Goal: Check status: Check status

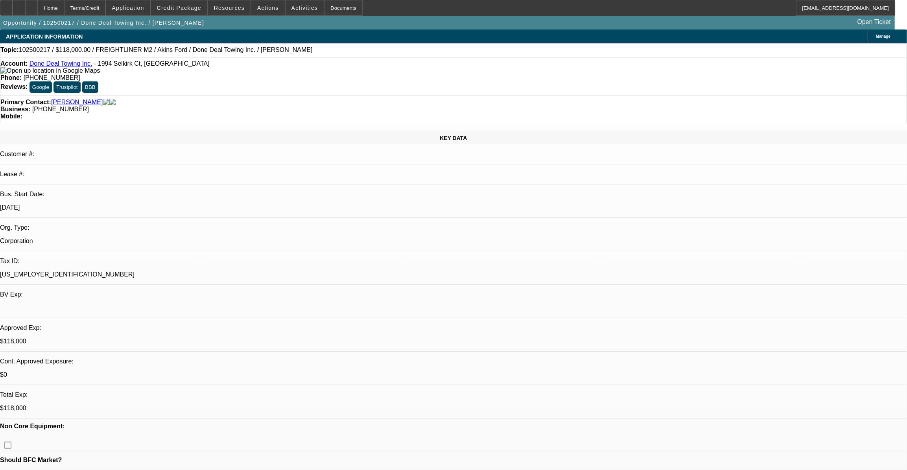
select select "0"
select select "2"
select select "0"
select select "2"
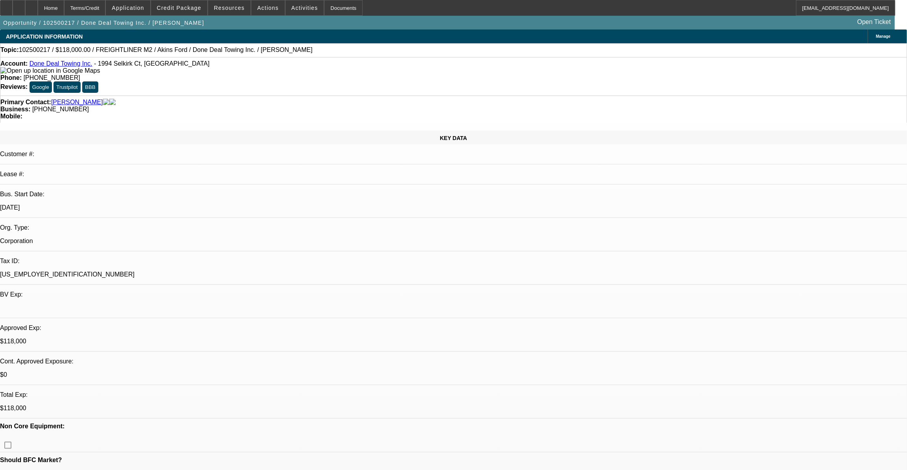
select select "0"
select select "2"
select select "0"
select select "1"
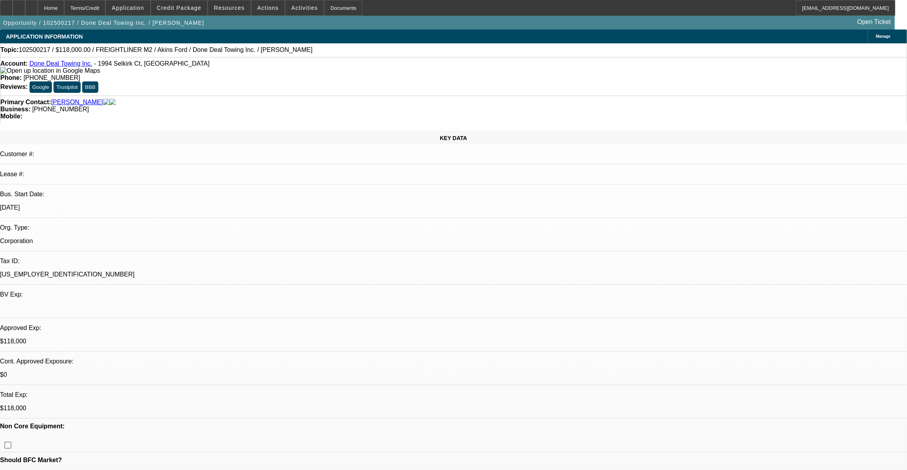
select select "2"
select select "6"
select select "1"
select select "2"
select select "6"
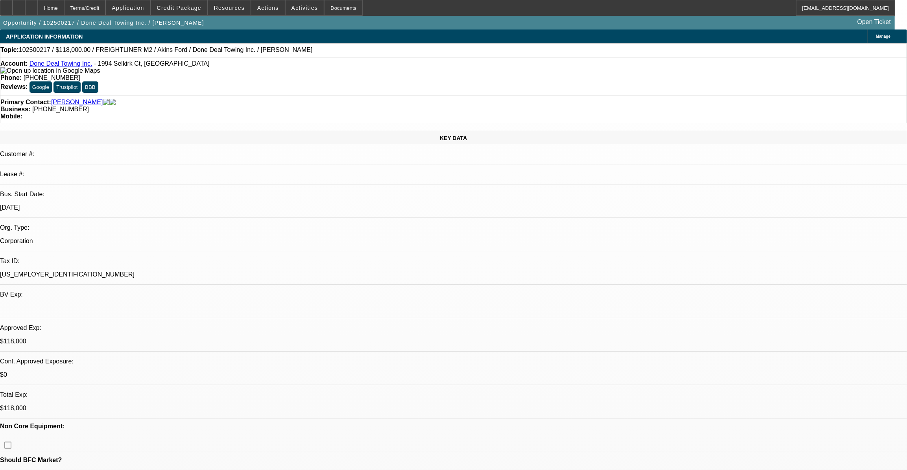
select select "1"
select select "2"
select select "6"
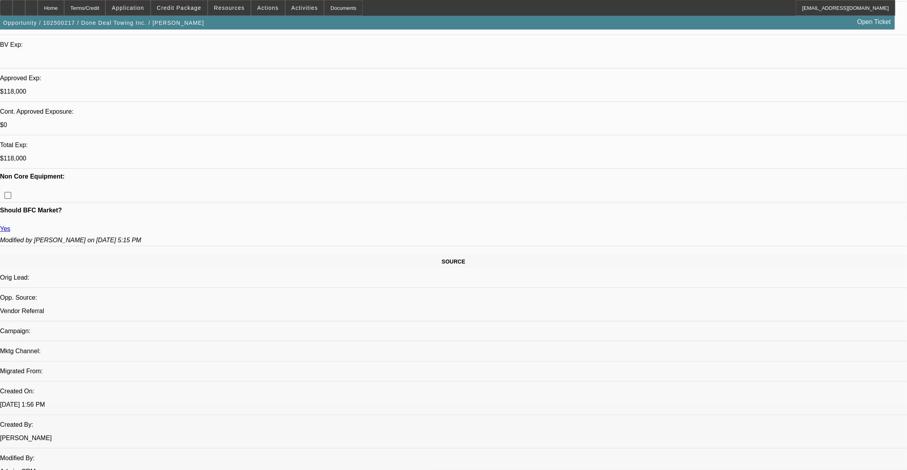
scroll to position [143, 0]
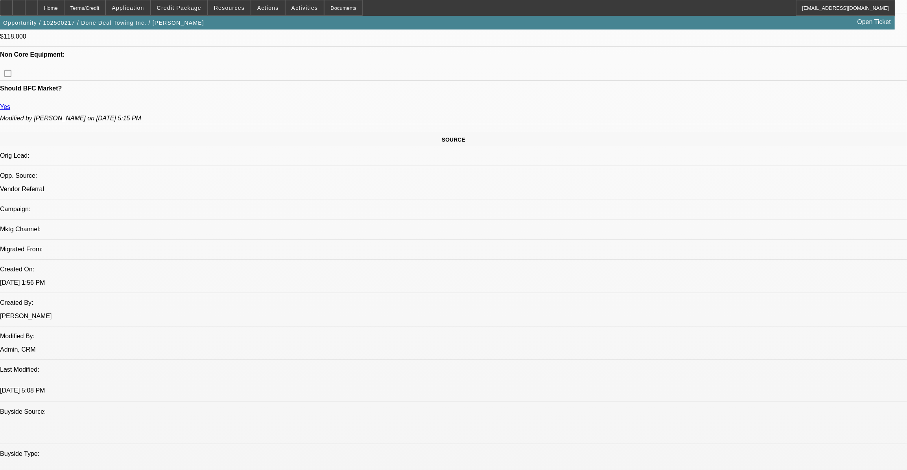
scroll to position [357, 0]
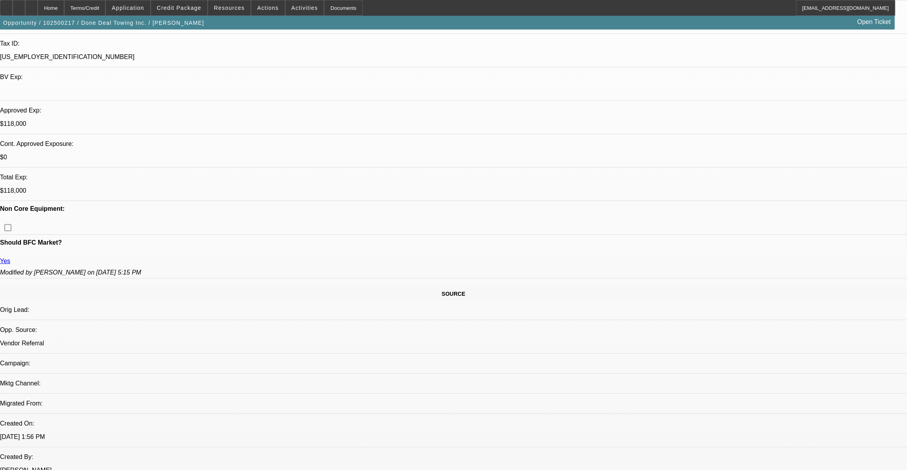
scroll to position [214, 0]
